Goal: Transaction & Acquisition: Obtain resource

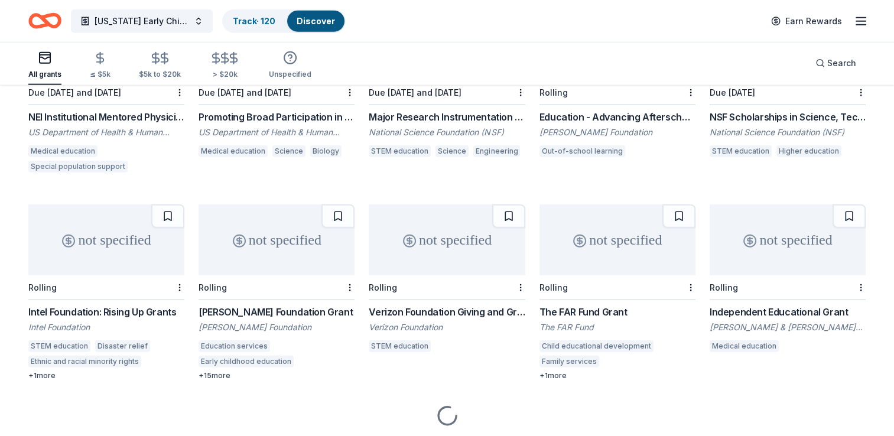
scroll to position [3067, 0]
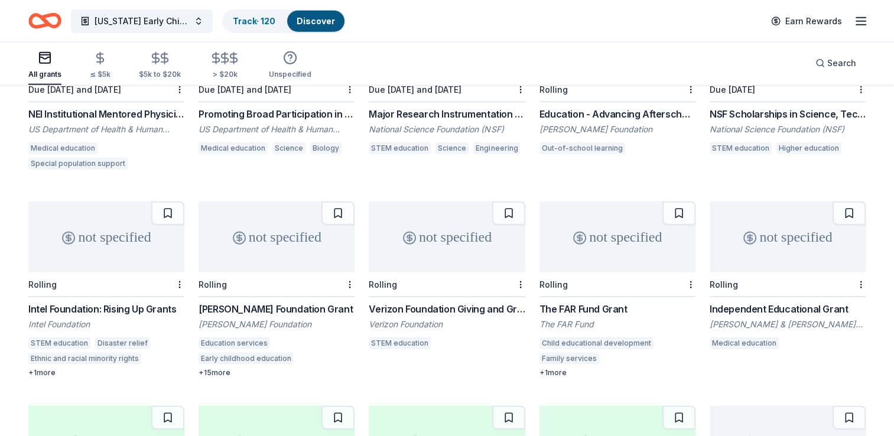
click at [259, 248] on div "not specified" at bounding box center [276, 236] width 156 height 71
click at [605, 243] on div "not specified" at bounding box center [617, 236] width 156 height 71
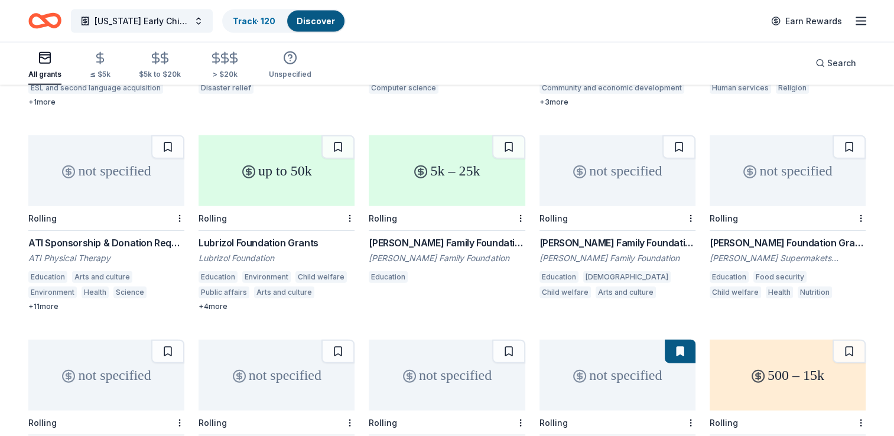
scroll to position [7231, 0]
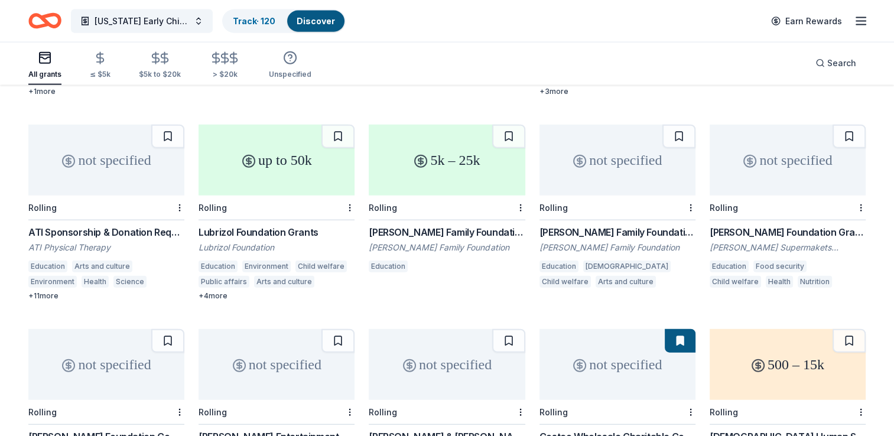
click at [276, 229] on div "Lubrizol Foundation Grants" at bounding box center [276, 232] width 156 height 14
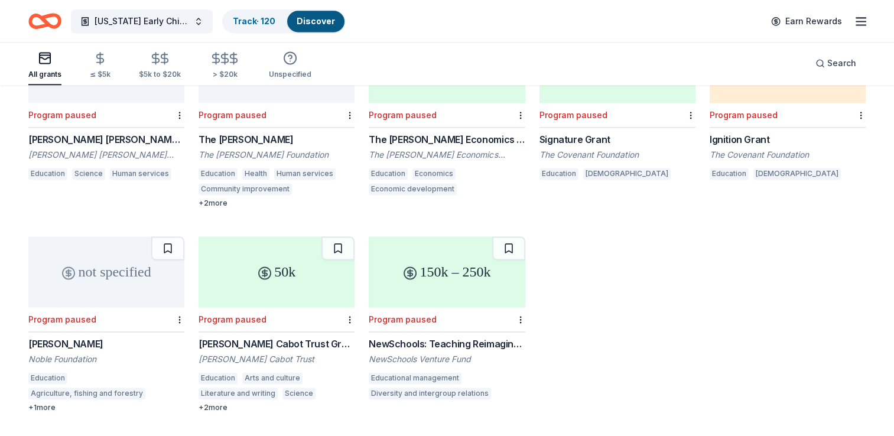
scroll to position [19549, 0]
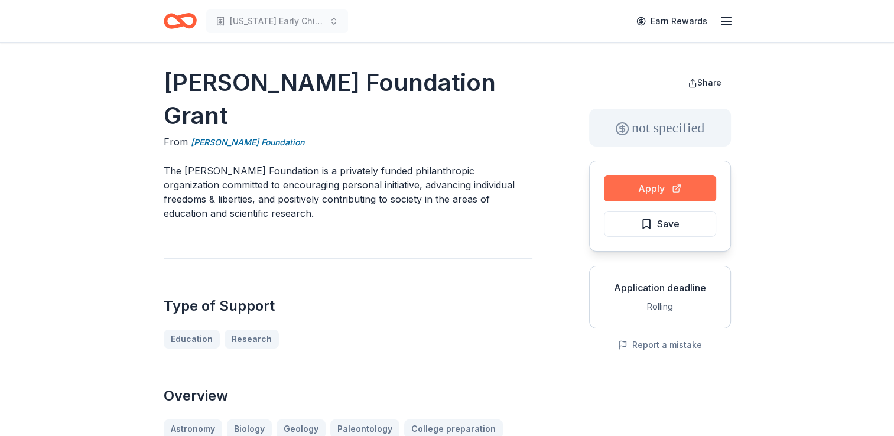
click at [629, 188] on button "Apply" at bounding box center [660, 188] width 112 height 26
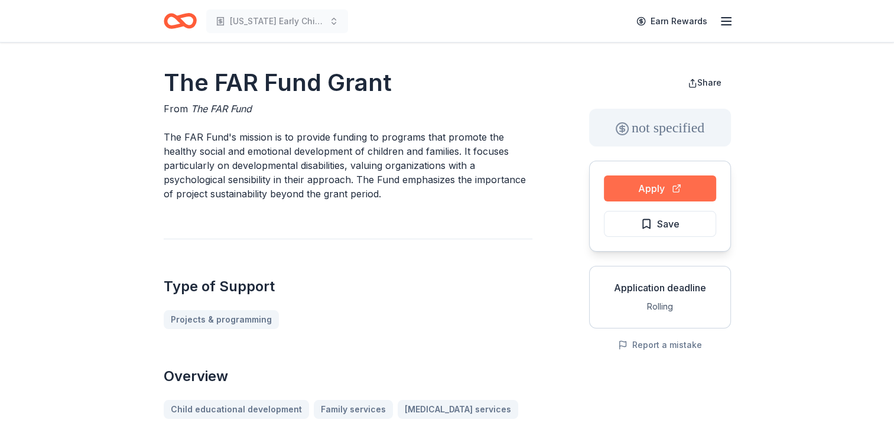
click at [641, 183] on button "Apply" at bounding box center [660, 188] width 112 height 26
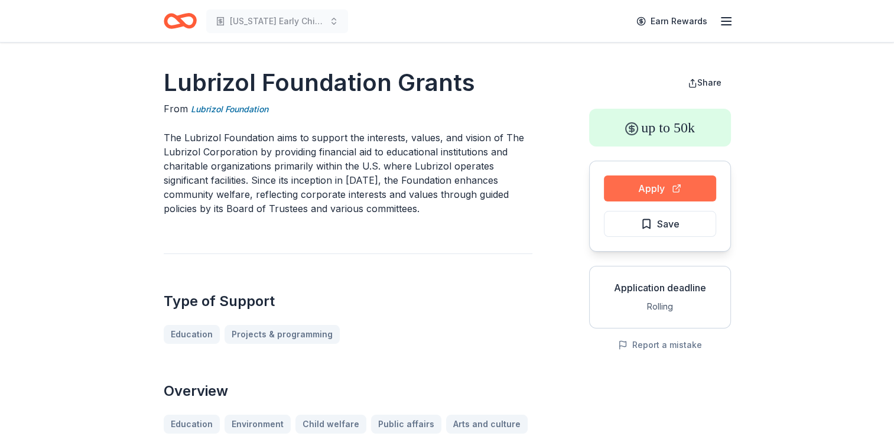
click at [643, 191] on button "Apply" at bounding box center [660, 188] width 112 height 26
